Goal: Information Seeking & Learning: Learn about a topic

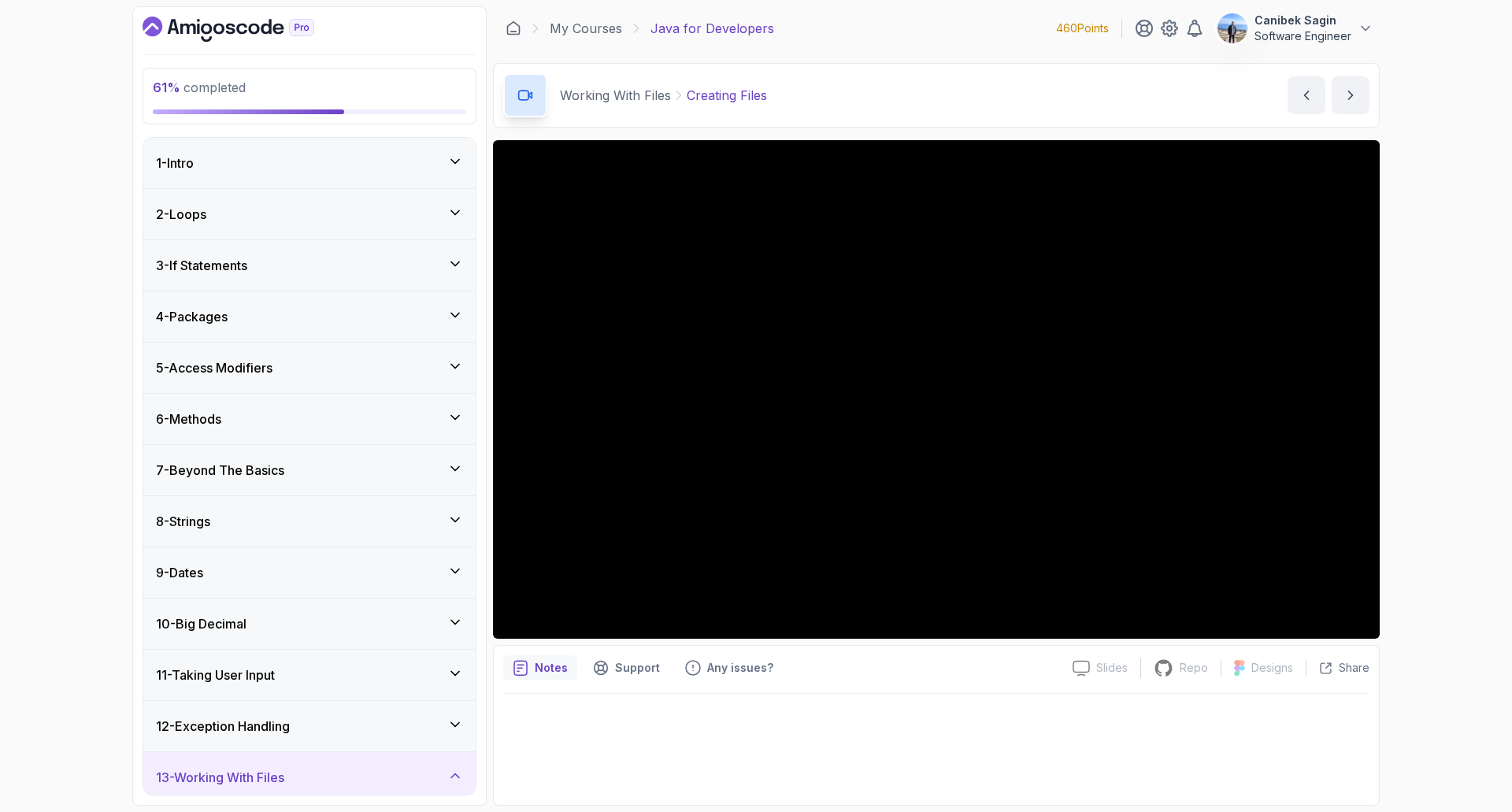
scroll to position [552, 0]
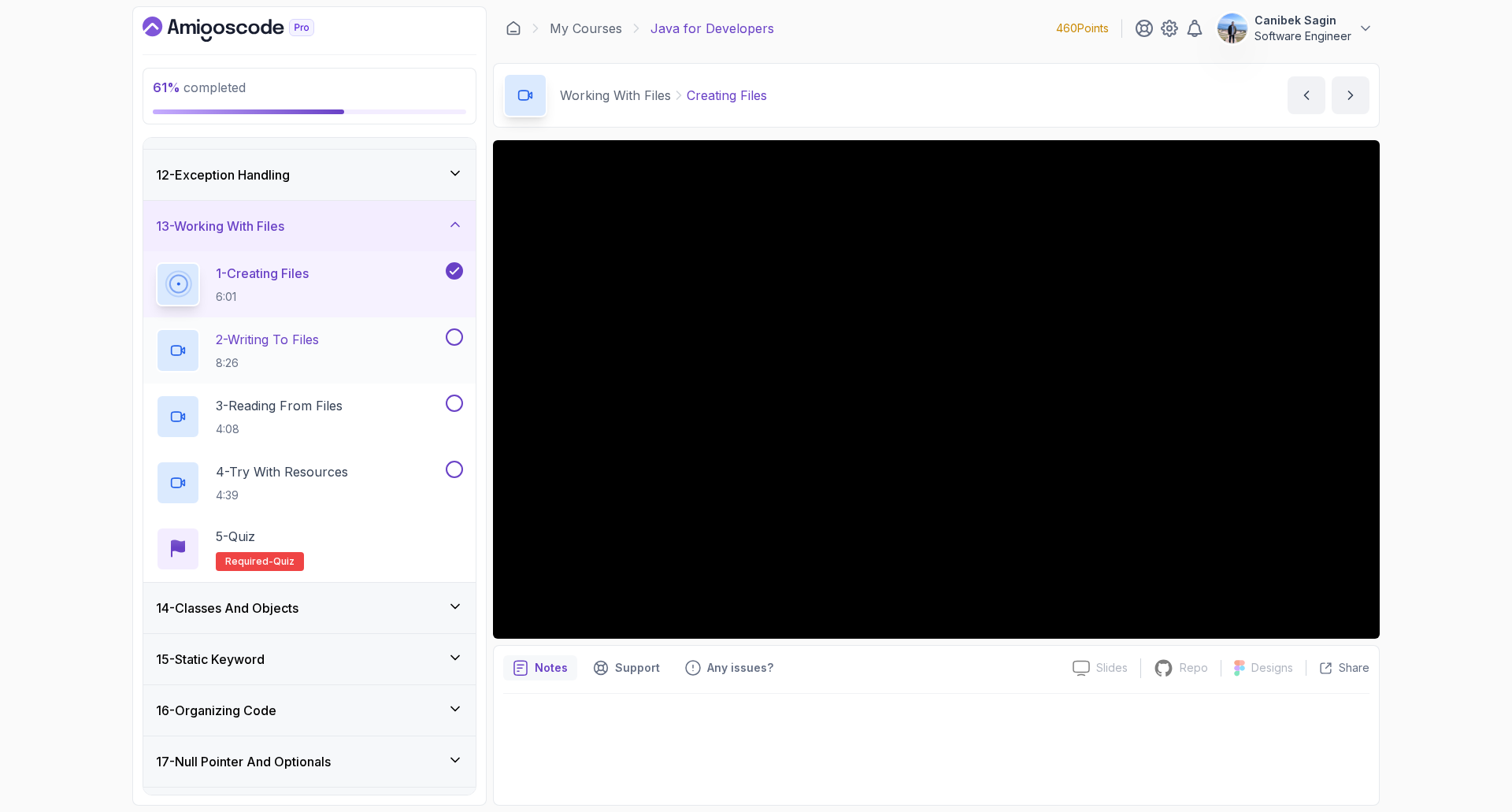
click at [386, 341] on div "2 - Writing To Files 8:26" at bounding box center [299, 351] width 286 height 44
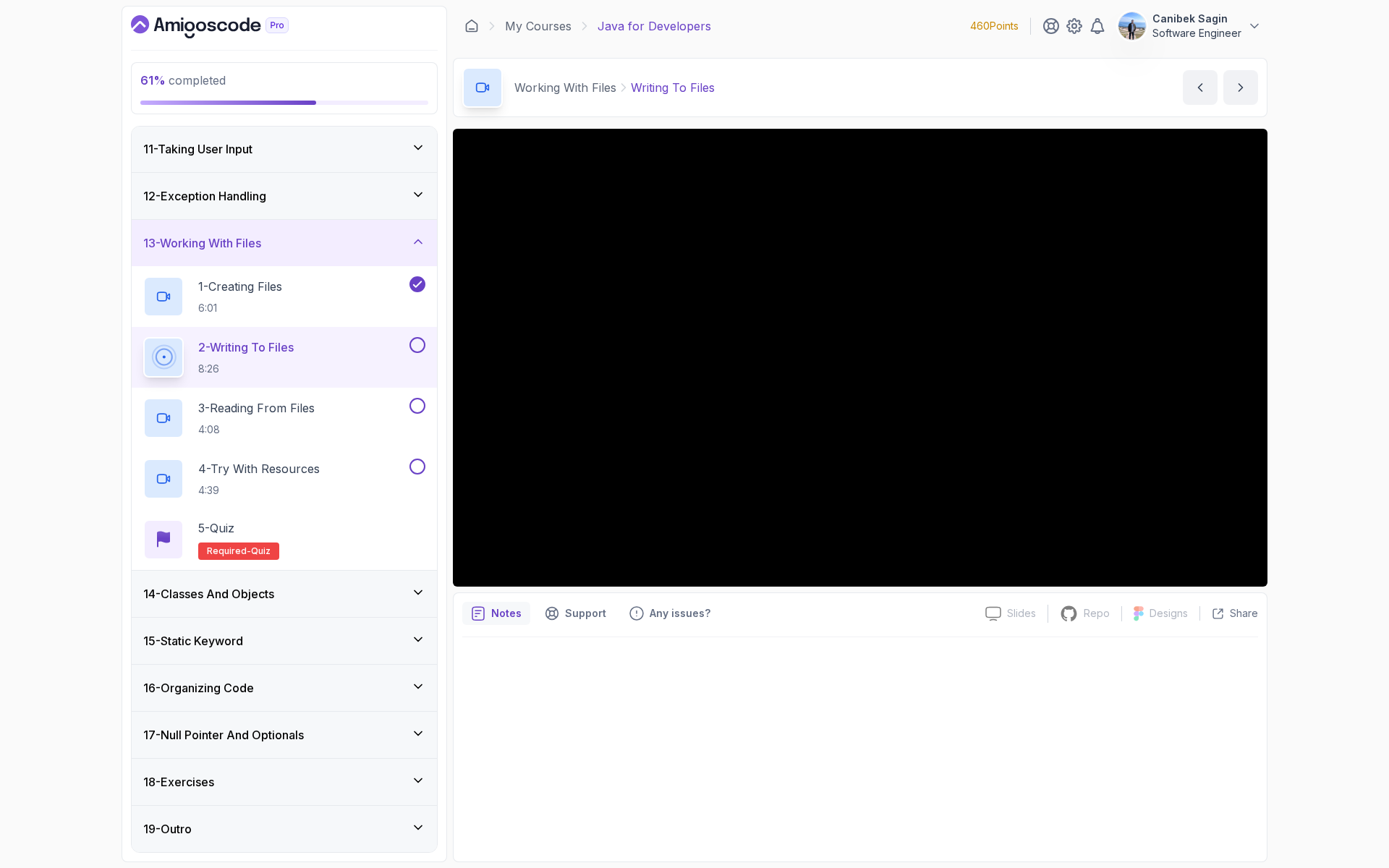
scroll to position [507, 0]
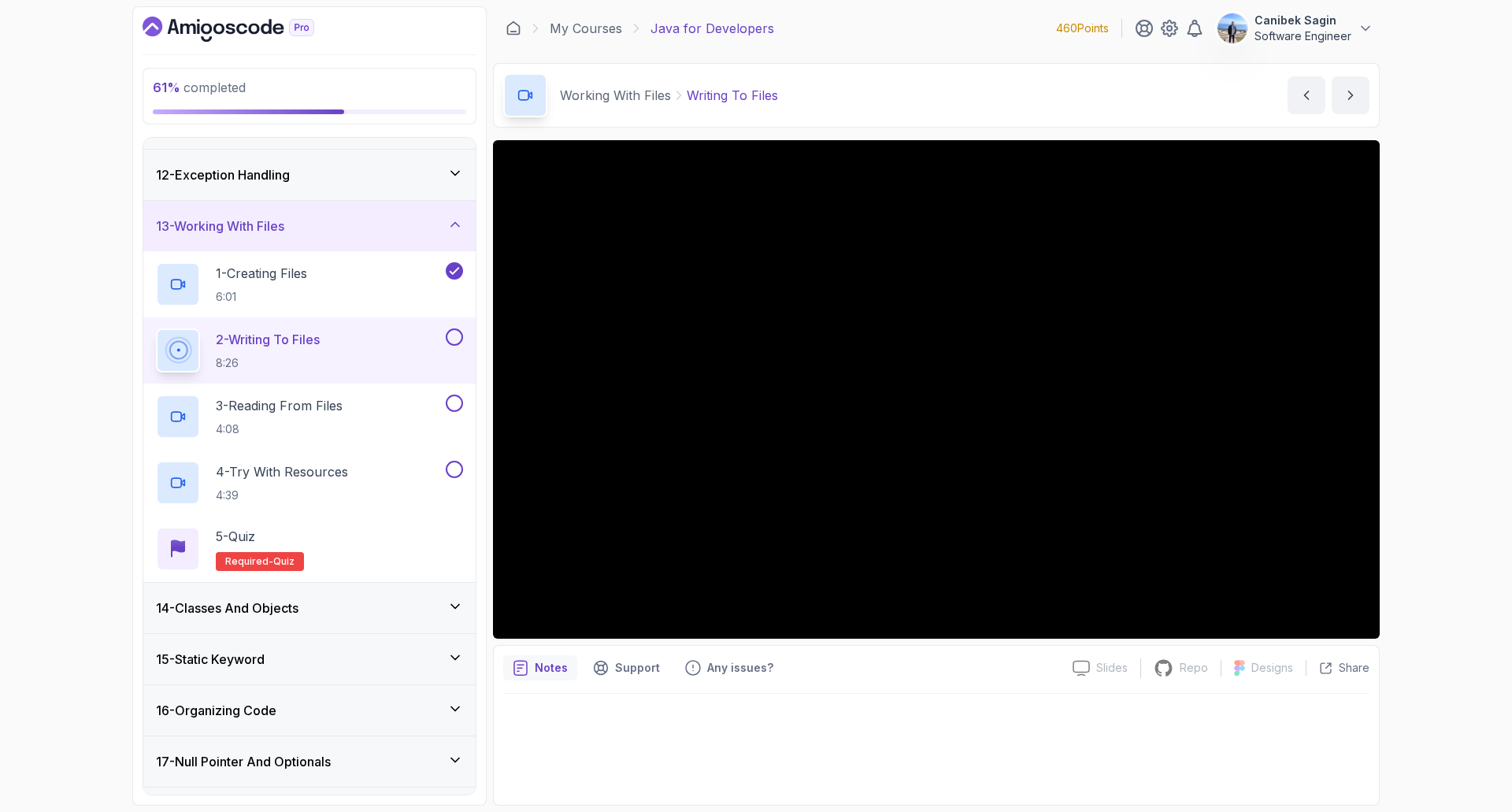
click at [457, 338] on button at bounding box center [455, 337] width 17 height 17
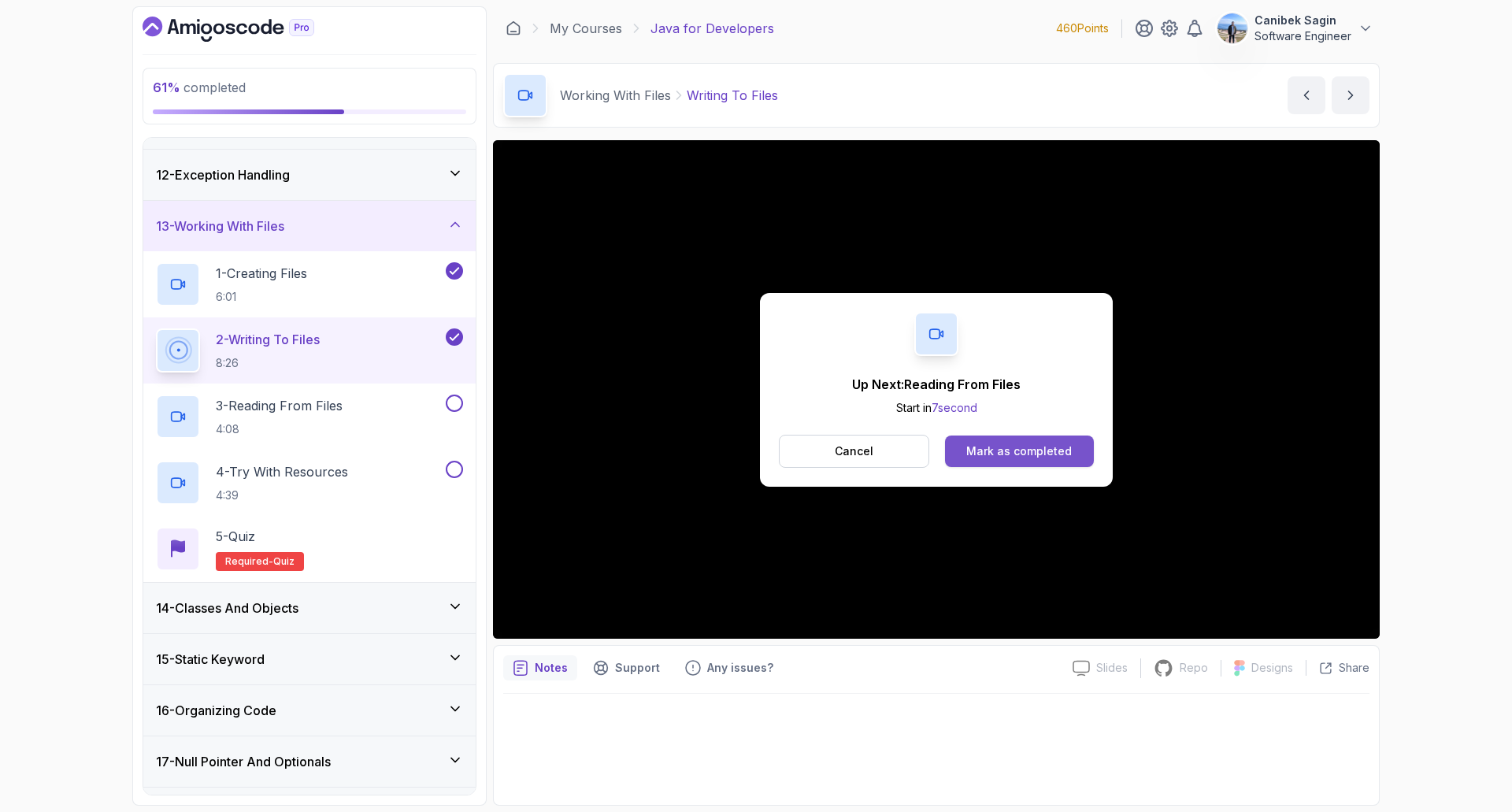
click at [1008, 452] on div "Mark as completed" at bounding box center [1020, 451] width 106 height 15
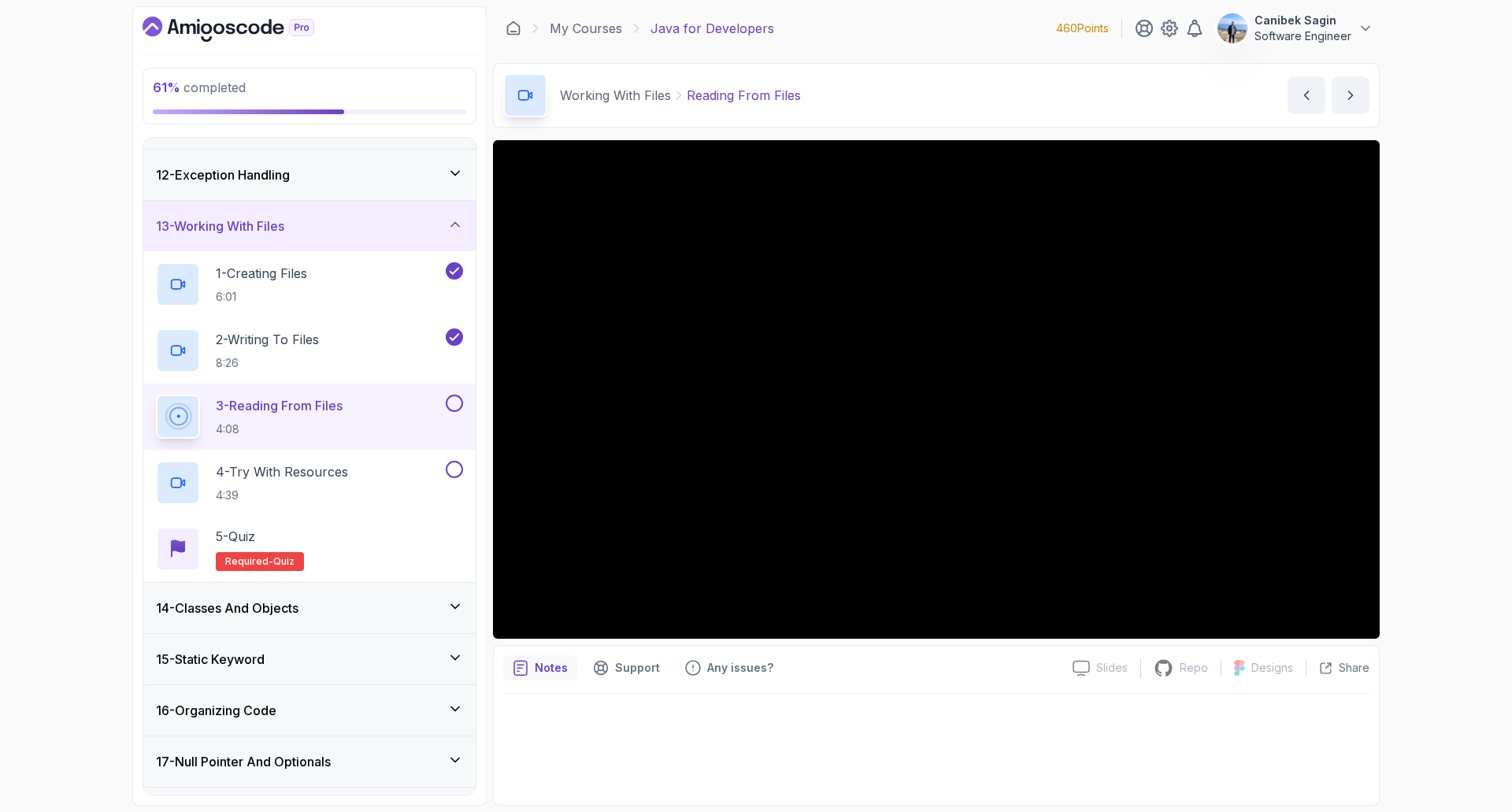
click at [444, 407] on div at bounding box center [453, 404] width 20 height 17
click at [449, 405] on button at bounding box center [455, 404] width 17 height 17
click at [452, 404] on button at bounding box center [455, 404] width 17 height 17
click at [401, 488] on div "4 - Try With Resources 4:39" at bounding box center [299, 482] width 286 height 44
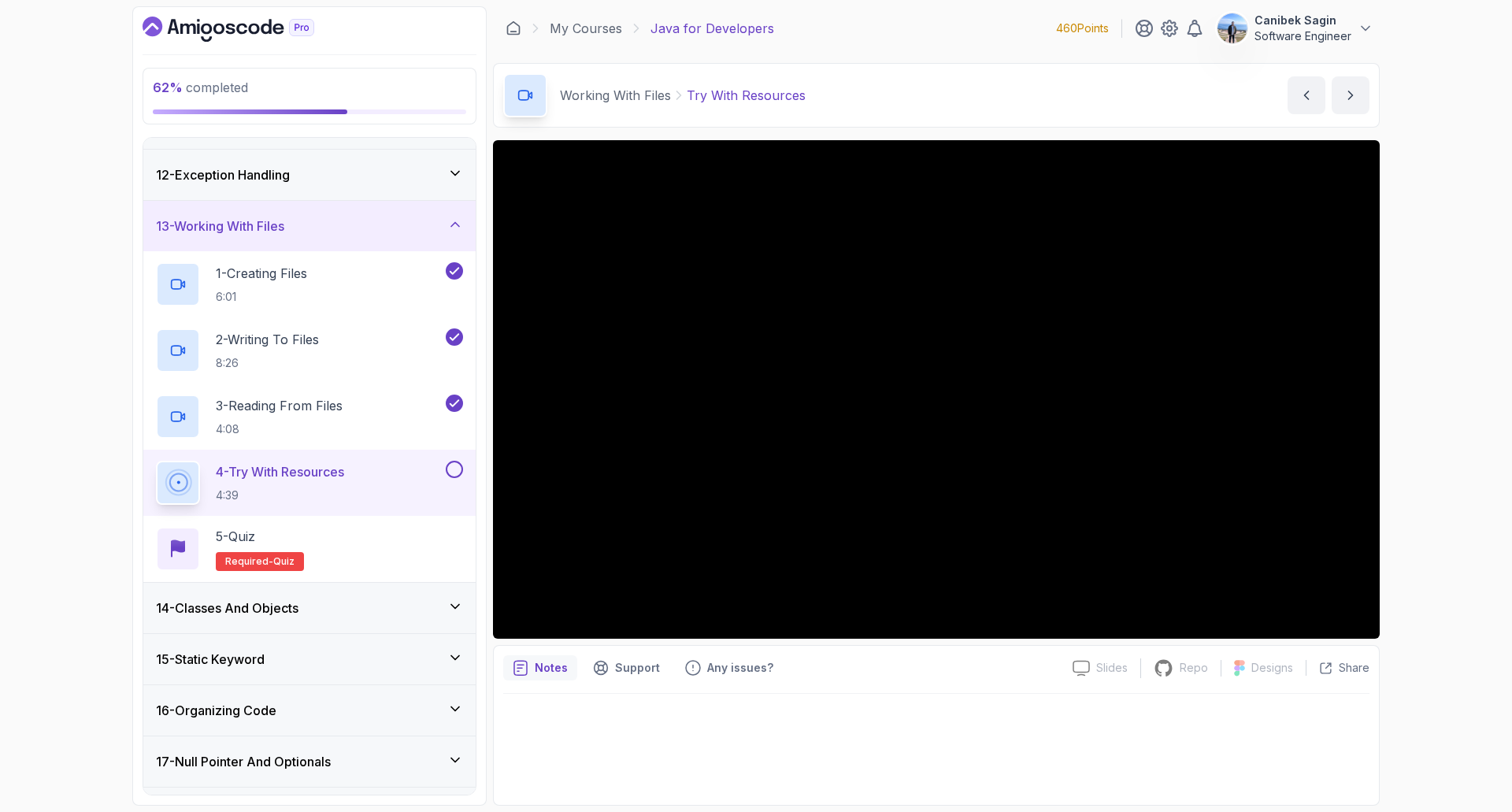
click at [453, 469] on button at bounding box center [455, 469] width 17 height 17
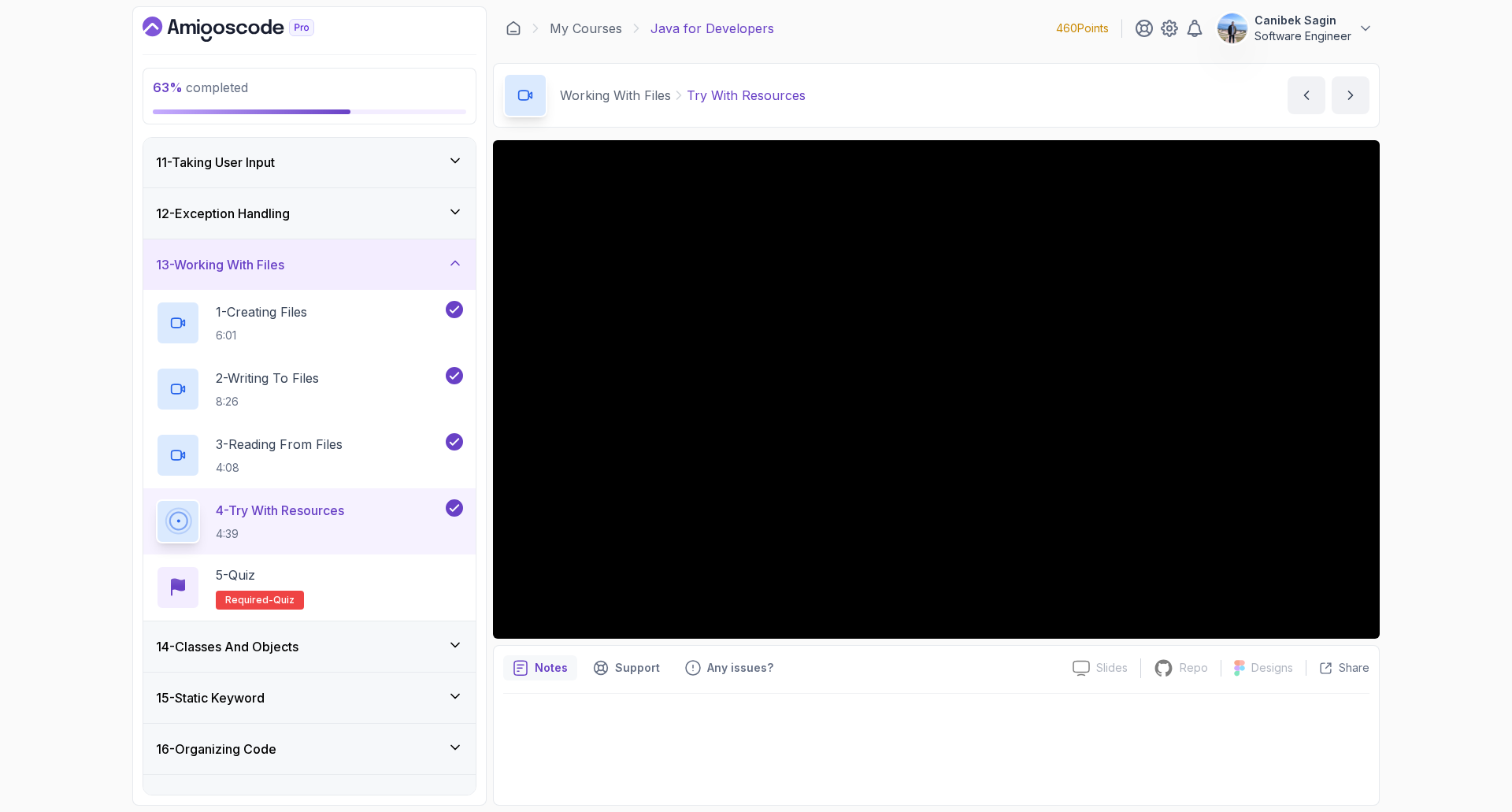
scroll to position [552, 0]
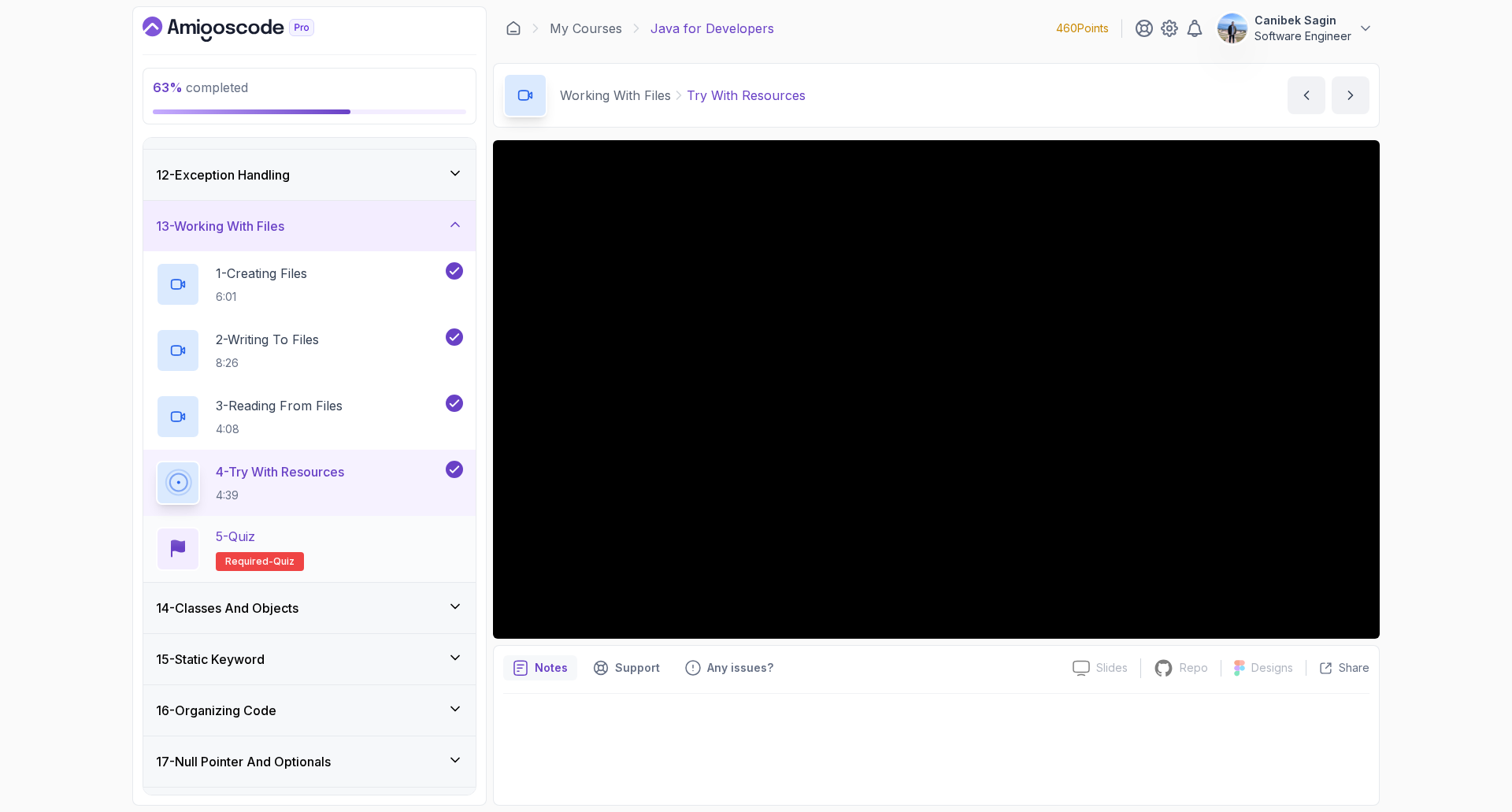
click at [347, 547] on div "5 - Quiz Required- quiz" at bounding box center [310, 549] width 308 height 44
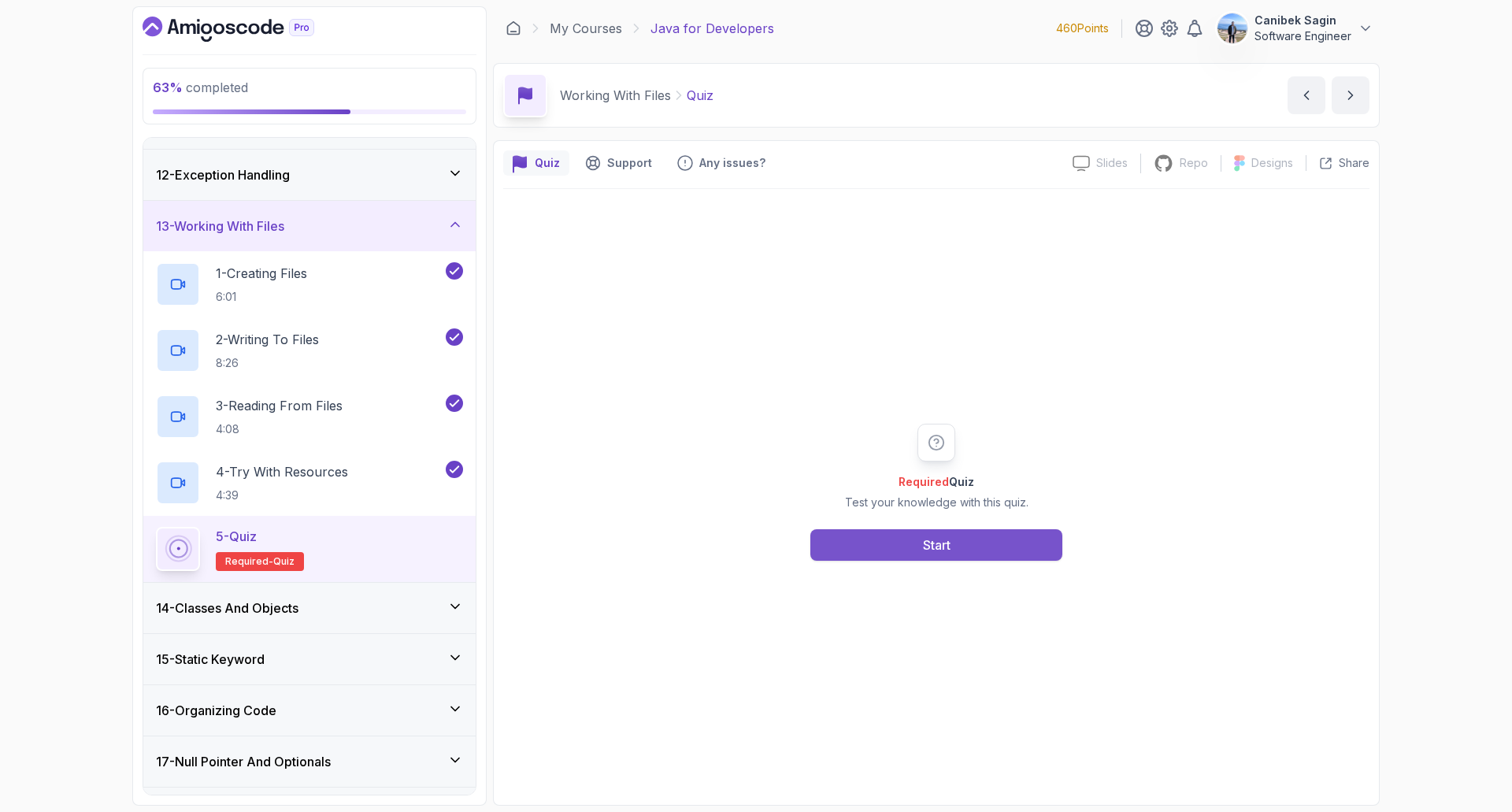
click at [961, 549] on button "Start" at bounding box center [936, 545] width 252 height 32
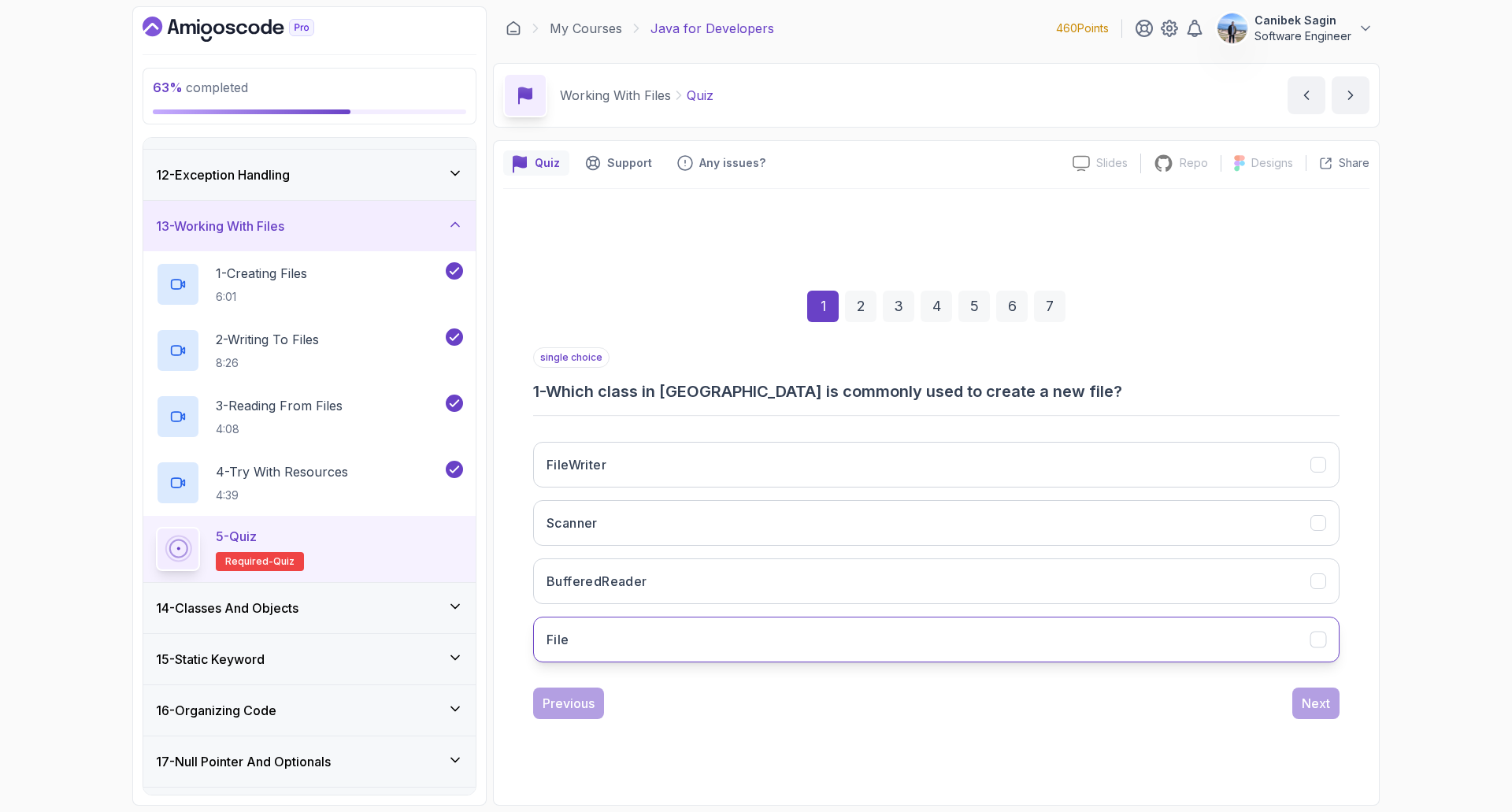
click at [664, 631] on button "File" at bounding box center [936, 640] width 806 height 46
click at [1323, 703] on div "Next" at bounding box center [1317, 703] width 29 height 19
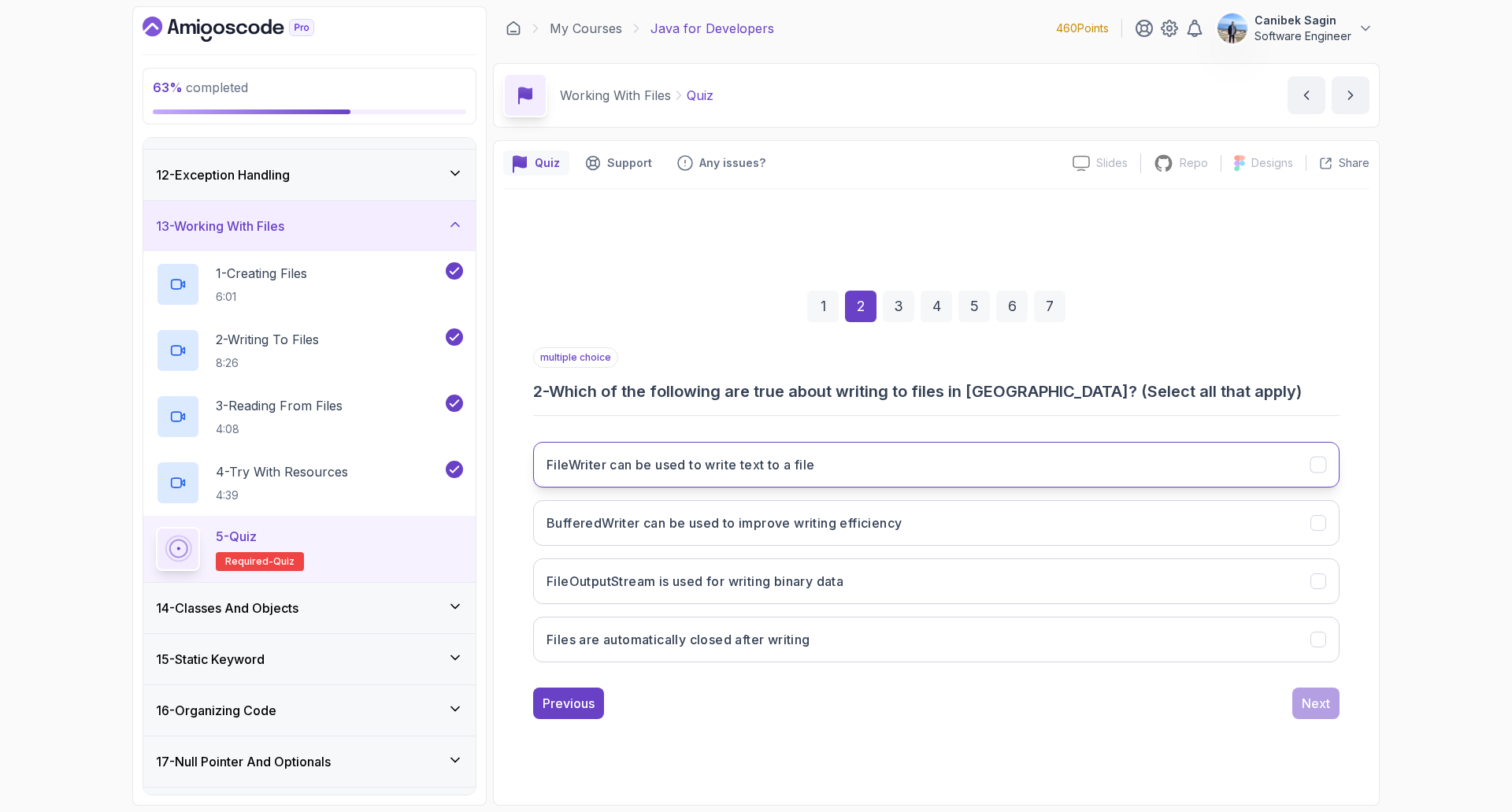
click at [806, 463] on h3 "FileWriter can be used to write text to a file" at bounding box center [681, 465] width 268 height 19
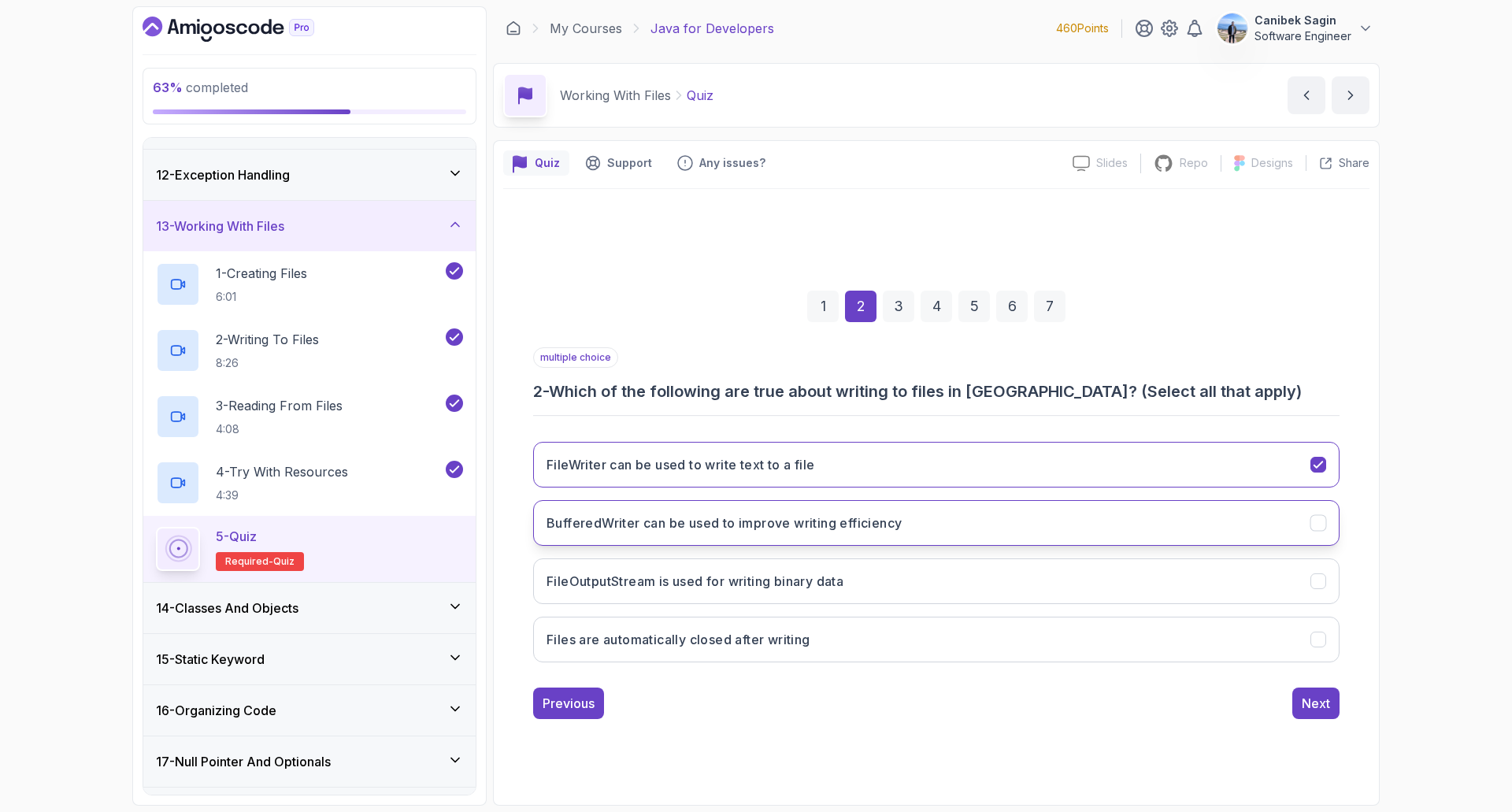
drag, startPoint x: 802, startPoint y: 502, endPoint x: 803, endPoint y: 512, distance: 10.0
click at [802, 503] on button "BufferedWriter can be used to improve writing efficiency" at bounding box center [936, 523] width 806 height 46
click at [830, 576] on h3 "FileOutputStream is used for writing binary data" at bounding box center [695, 581] width 297 height 19
click at [1315, 701] on div "Next" at bounding box center [1317, 703] width 29 height 19
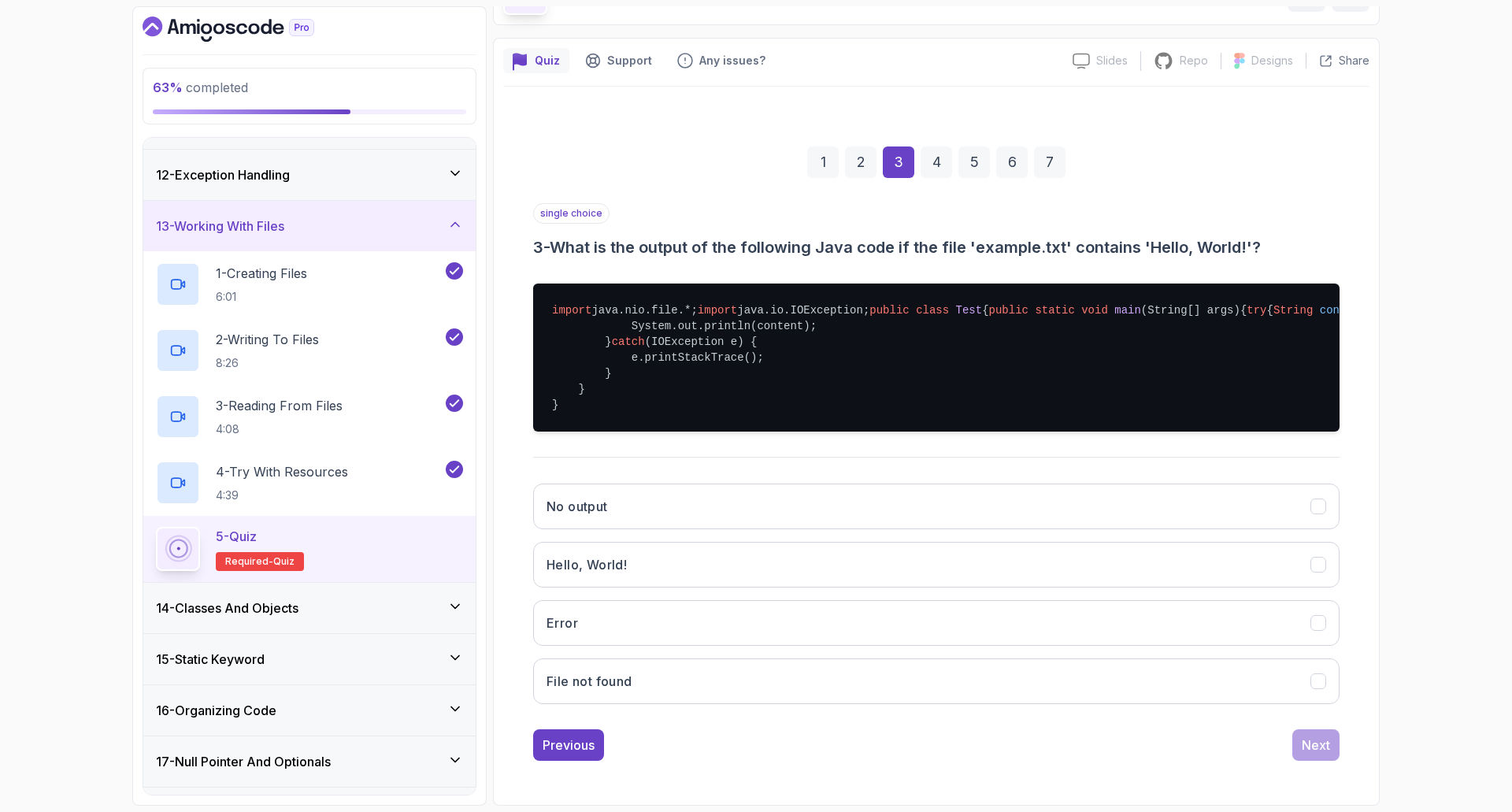
scroll to position [158, 0]
click at [758, 587] on button "Hello, World!" at bounding box center [936, 565] width 806 height 46
click at [1308, 754] on div "Next" at bounding box center [1317, 745] width 29 height 19
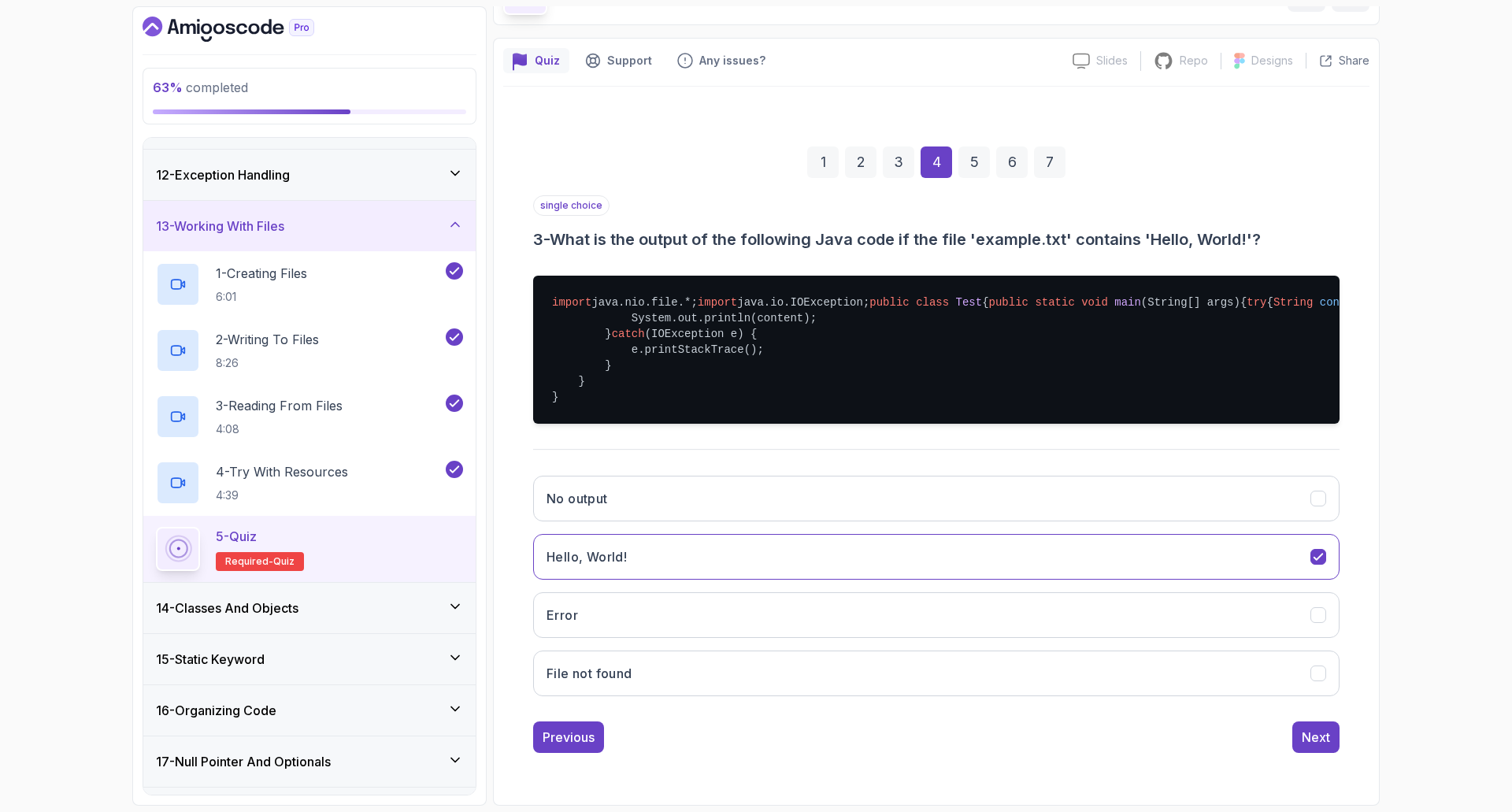
scroll to position [0, 0]
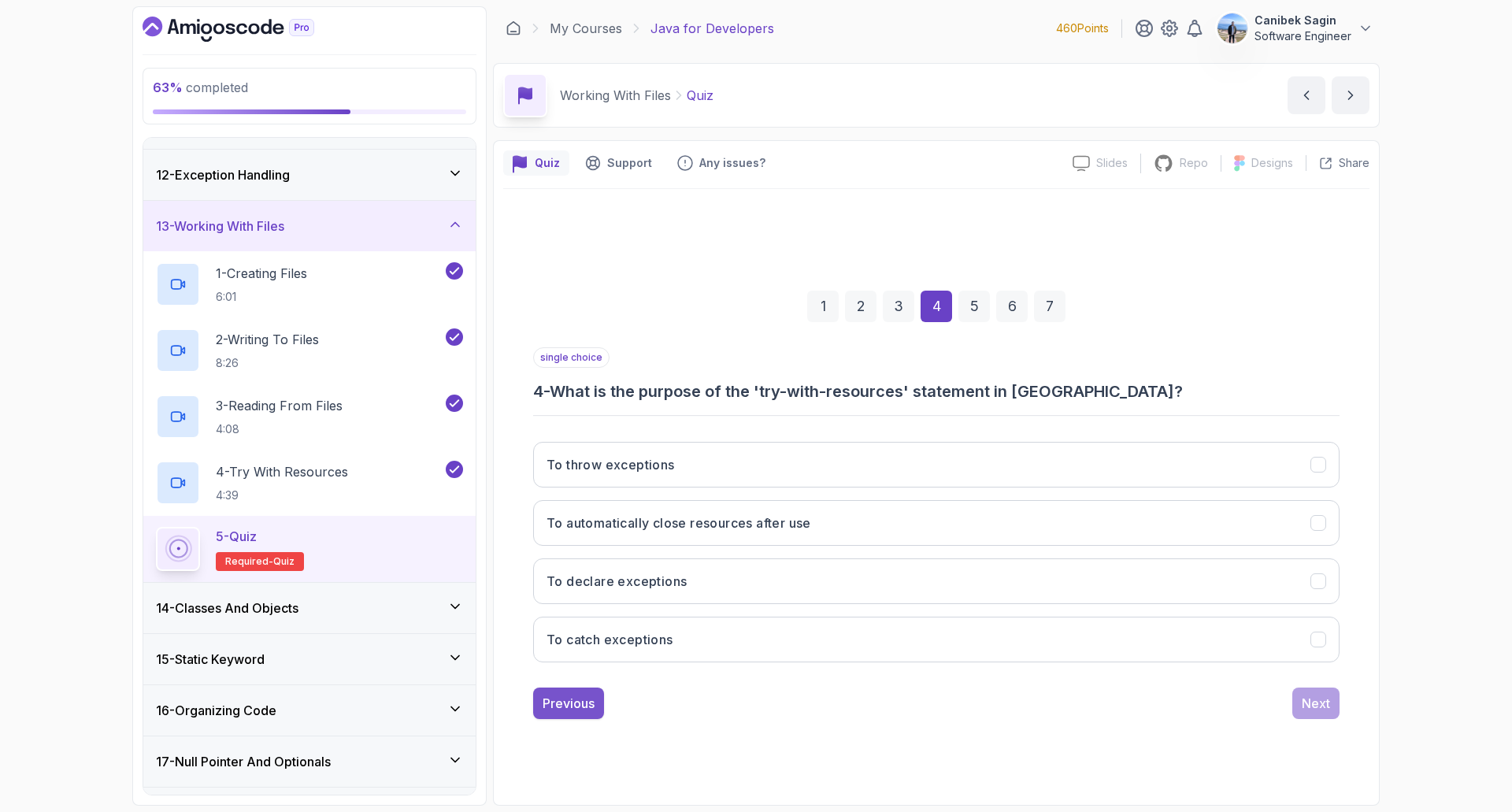
click at [567, 709] on div "Previous" at bounding box center [569, 703] width 52 height 19
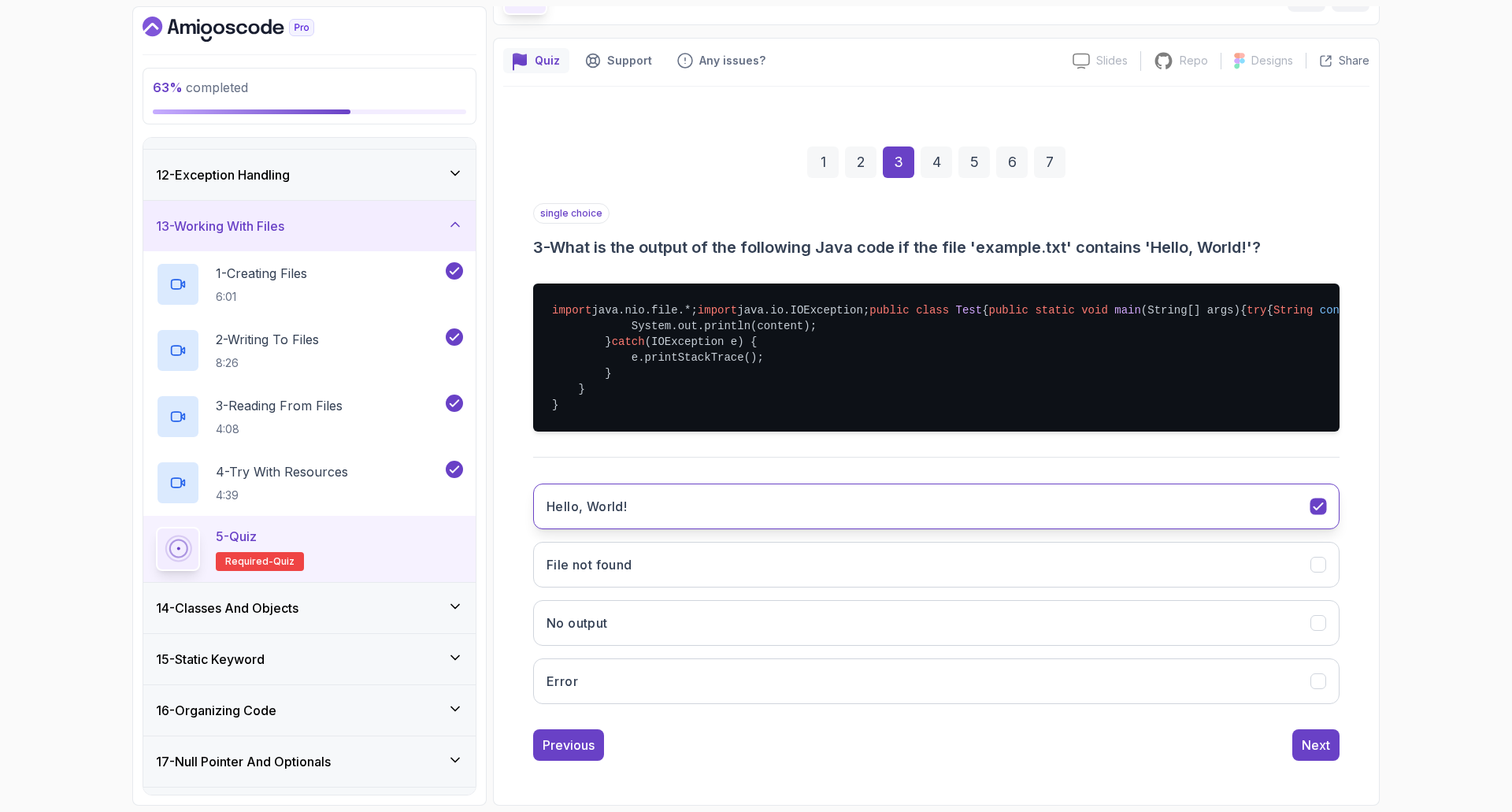
scroll to position [158, 0]
click at [1318, 754] on div "Next" at bounding box center [1317, 745] width 29 height 19
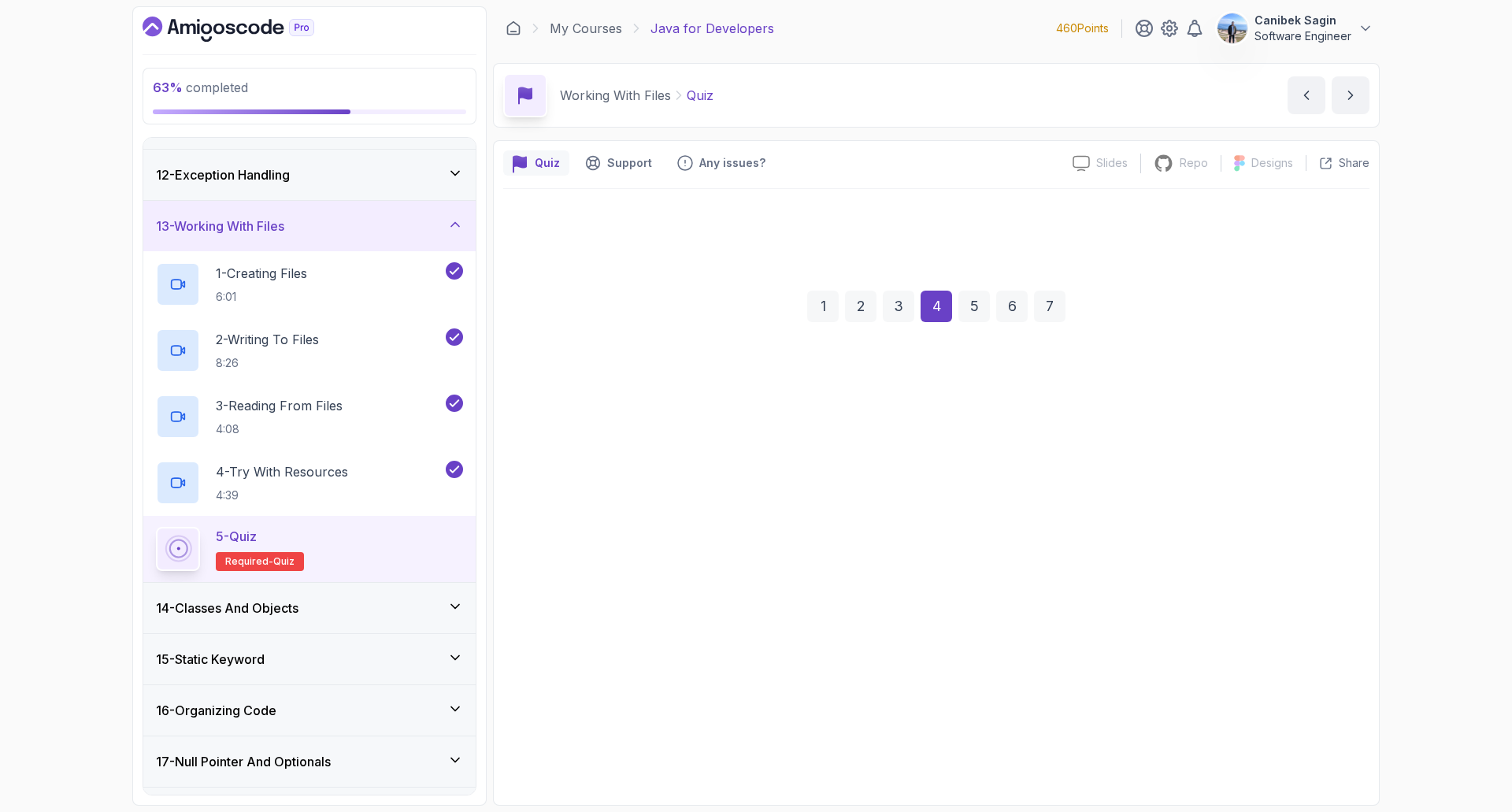
scroll to position [0, 0]
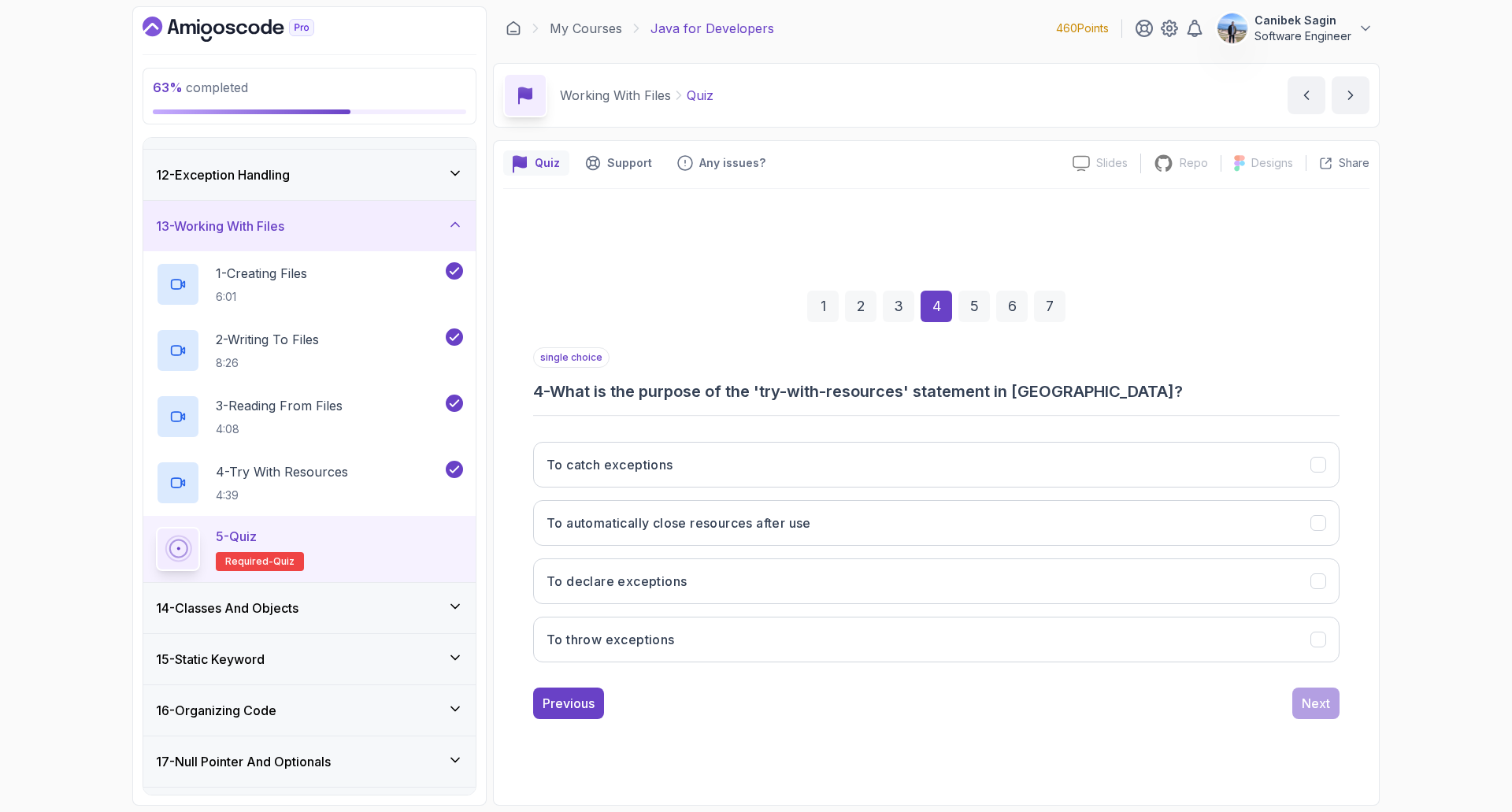
click at [518, 279] on div "1 2 3 4 5 6 7 single choice 4 - What is the purpose of the 'try-with-resources'…" at bounding box center [936, 492] width 866 height 479
click at [748, 526] on h3 "To automatically close resources after use" at bounding box center [679, 523] width 264 height 19
click at [1311, 698] on div "Next" at bounding box center [1317, 703] width 29 height 19
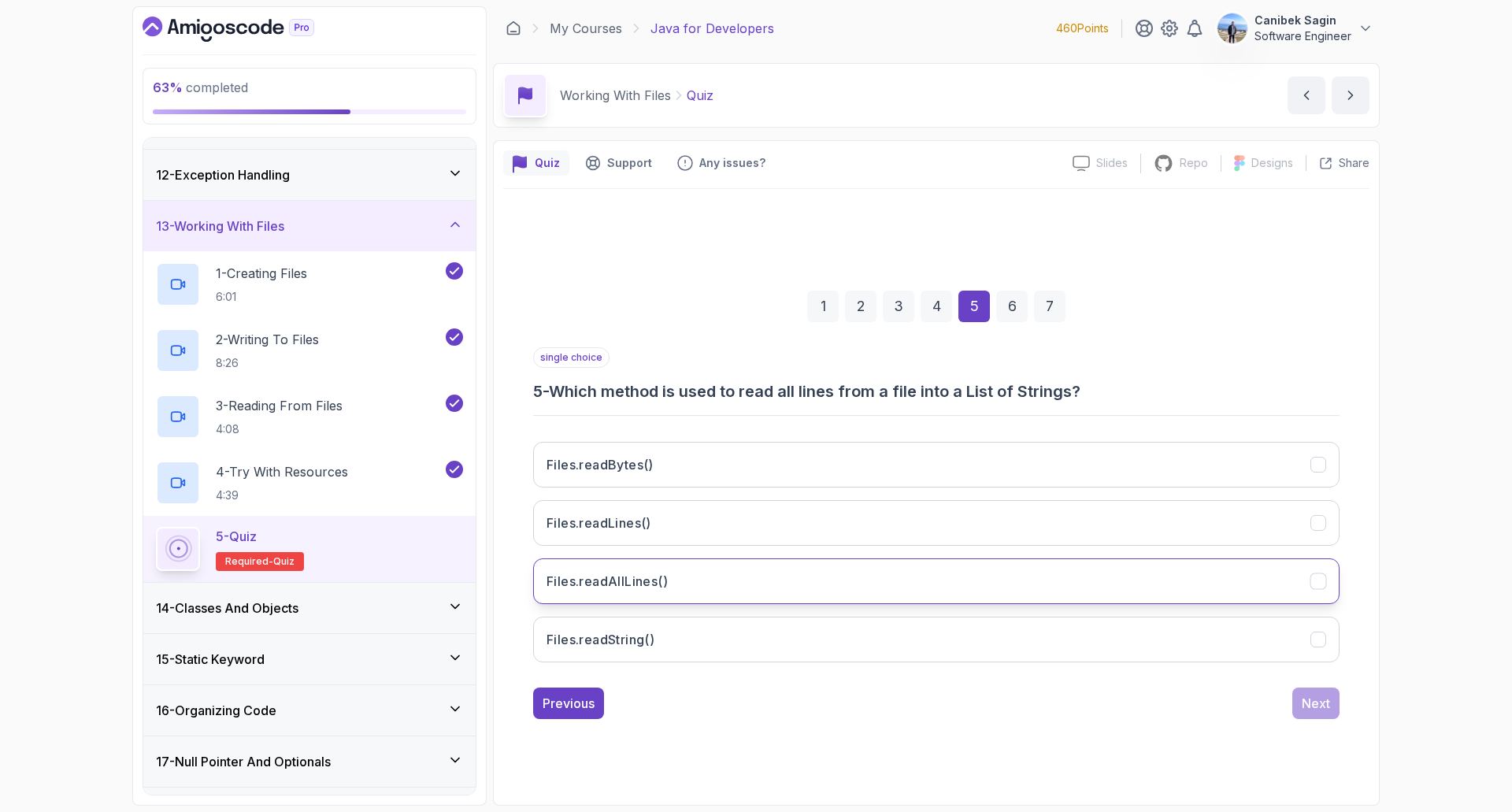
click at [648, 592] on button "Files.readAllLines()" at bounding box center [936, 581] width 806 height 46
click at [1320, 702] on div "Next" at bounding box center [1317, 703] width 29 height 19
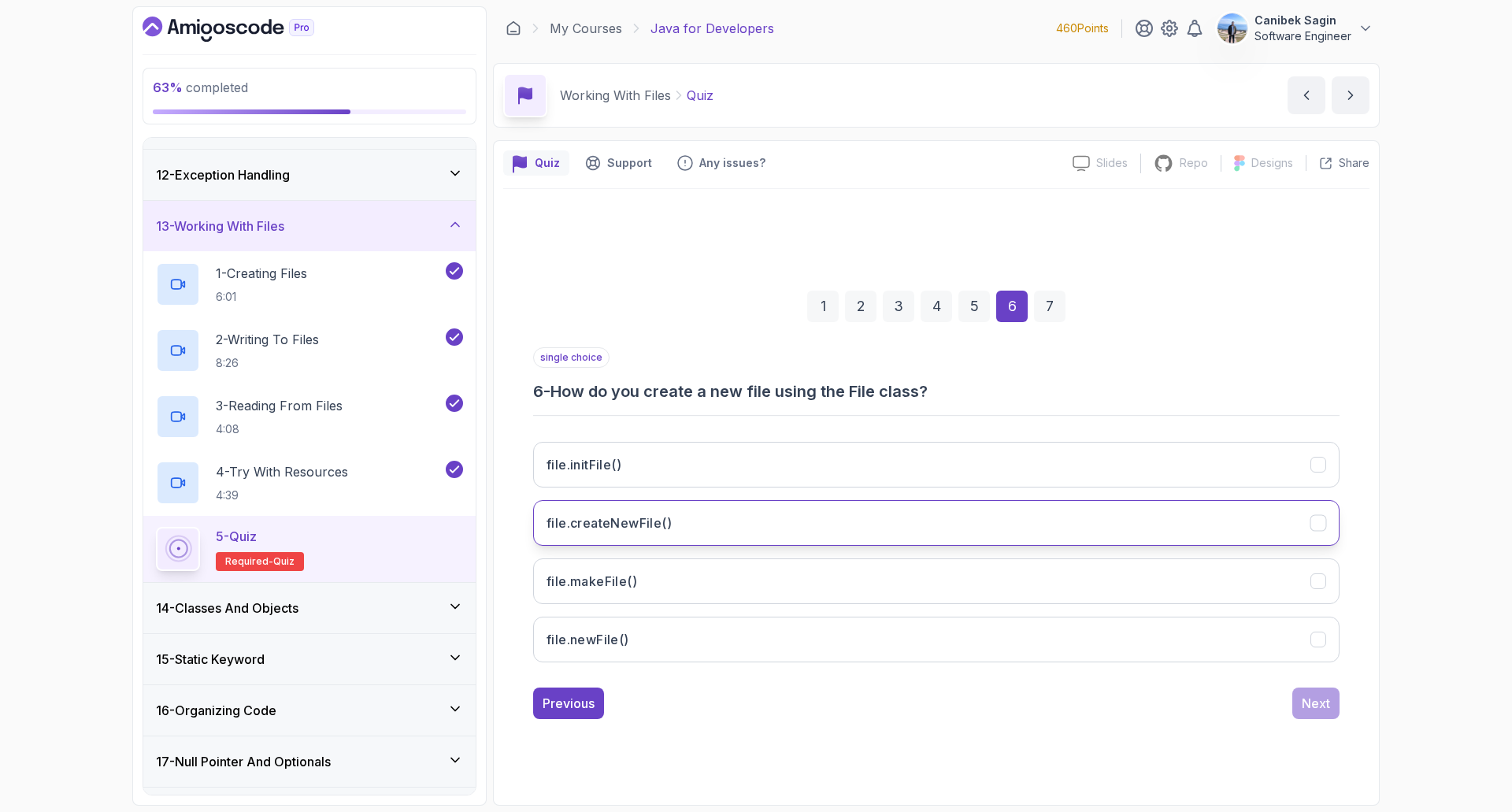
click at [885, 515] on button "file.createNewFile()" at bounding box center [936, 523] width 806 height 46
click at [1321, 704] on div "Next" at bounding box center [1317, 703] width 29 height 19
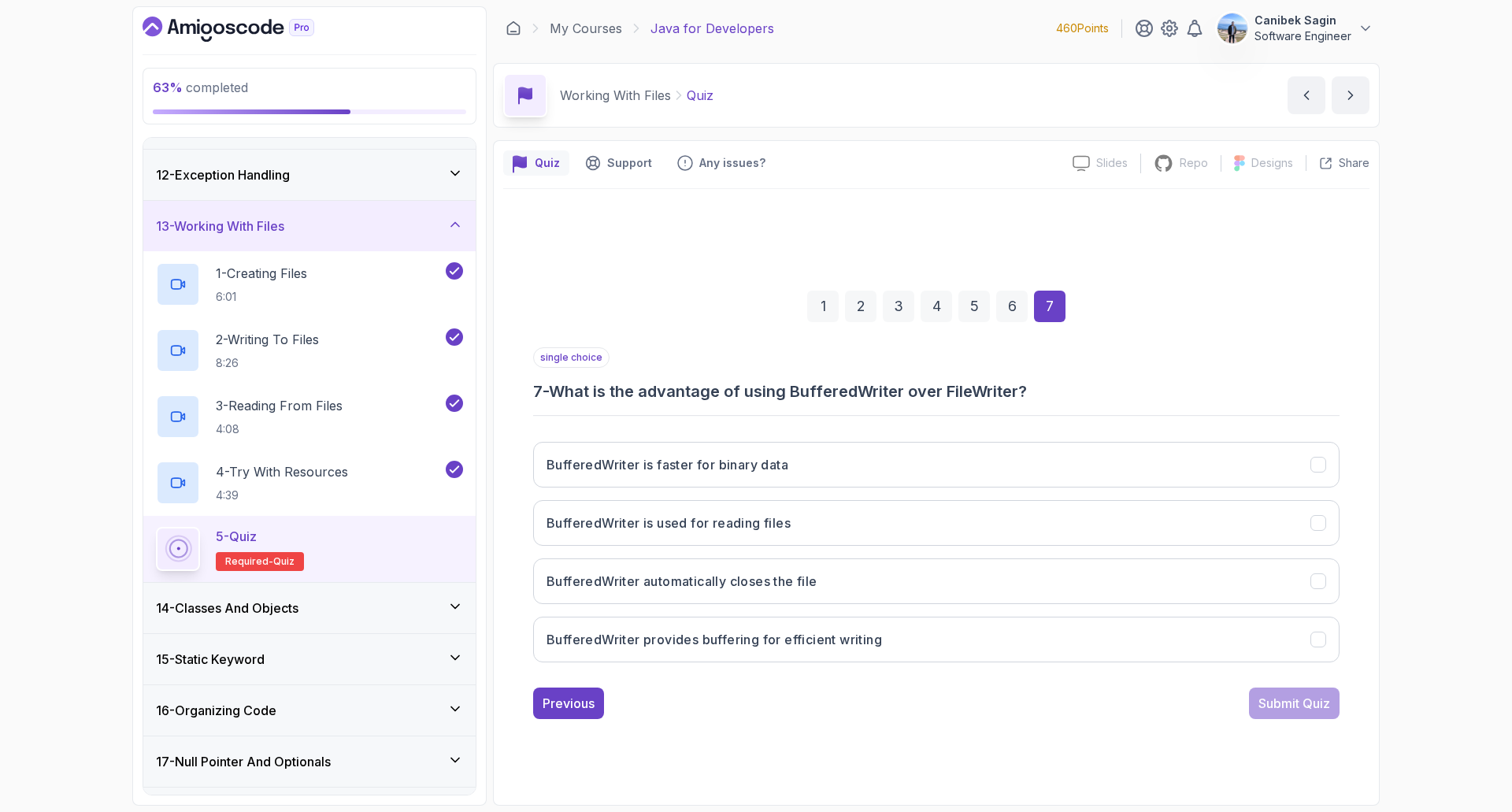
click at [674, 390] on h3 "7 - What is the advantage of using BufferedWriter over FileWriter?" at bounding box center [936, 391] width 806 height 22
copy p "single choice"
click at [830, 639] on h3 "BufferedWriter provides buffering for efficient writing" at bounding box center [714, 640] width 335 height 19
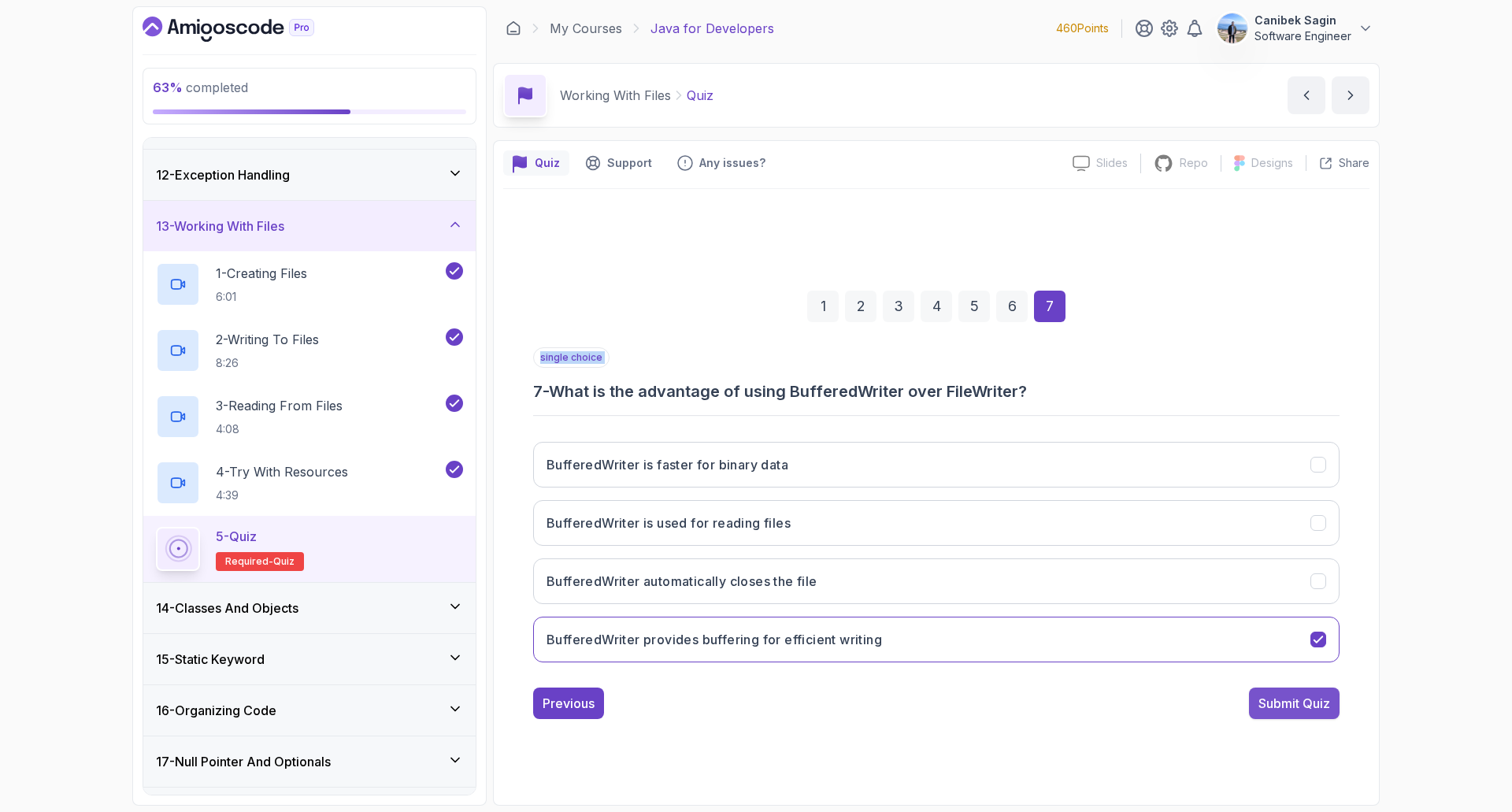
click at [1274, 701] on div "Submit Quiz" at bounding box center [1295, 703] width 72 height 19
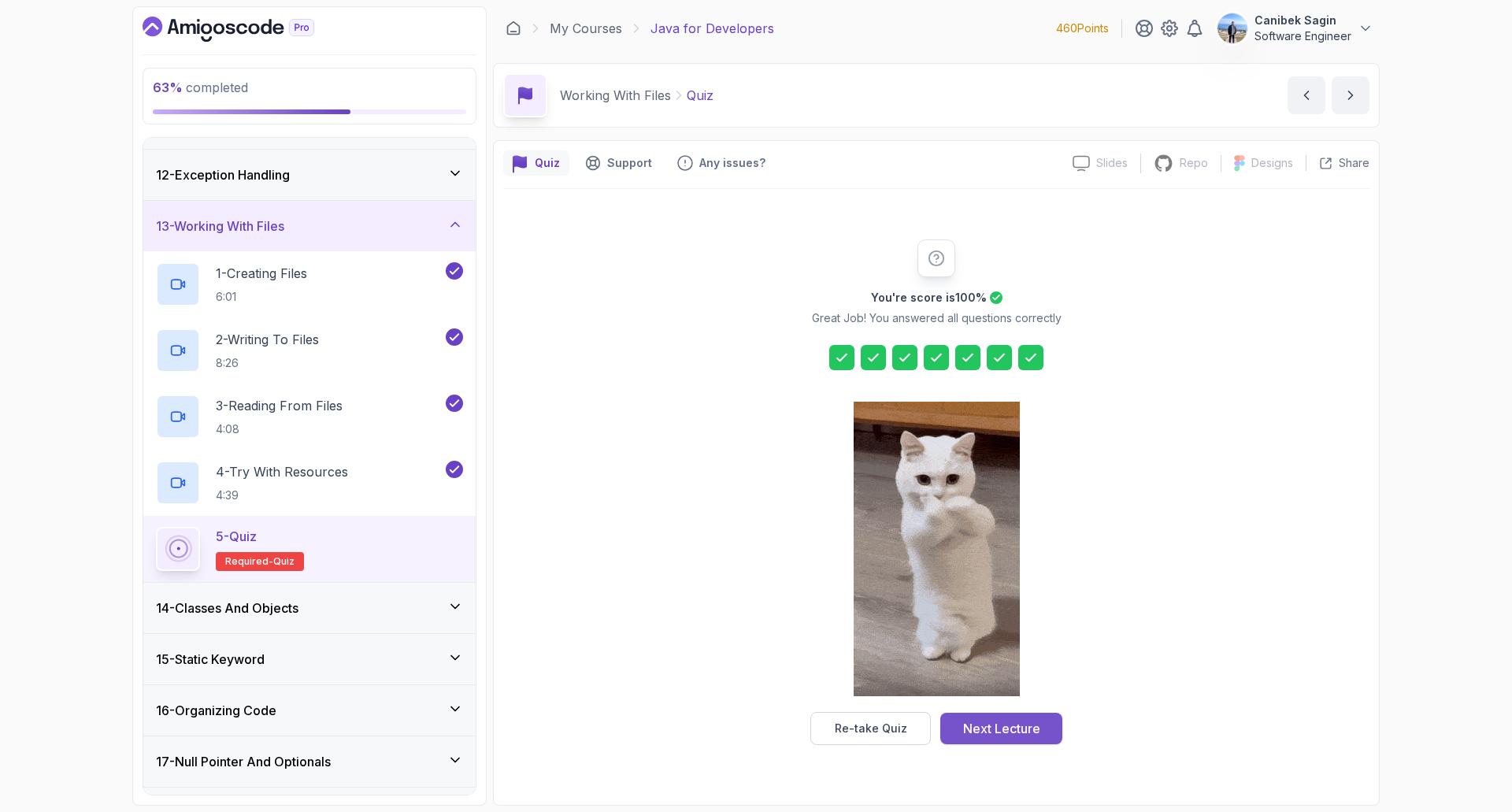
click at [1027, 728] on div "Next Lecture" at bounding box center [1002, 728] width 77 height 19
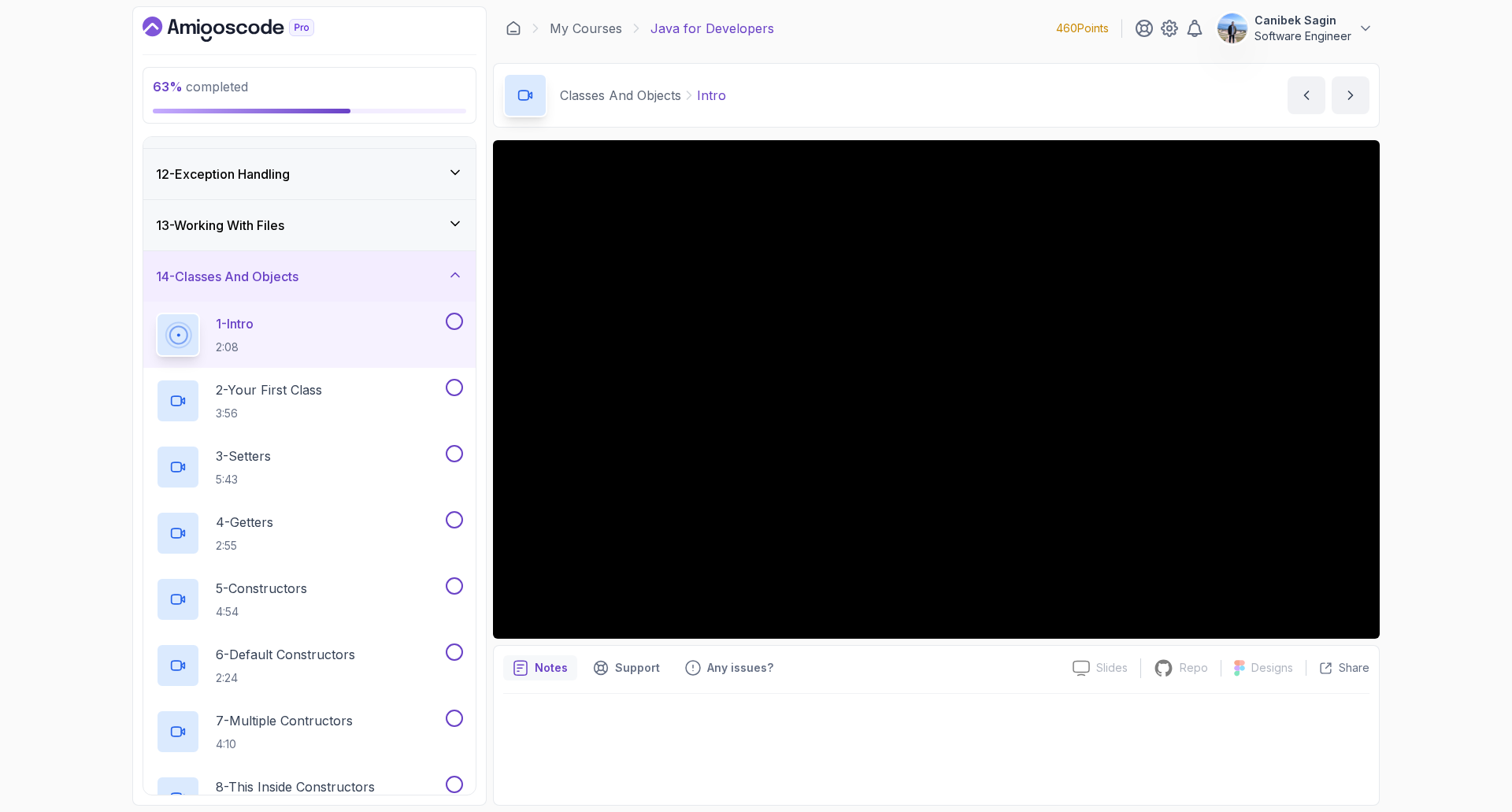
click at [1417, 345] on div "63 % completed 1 - Intro 2 - Loops 3 - If Statements 4 - Packages 5 - Access Mo…" at bounding box center [756, 406] width 1512 height 812
